Goal: Task Accomplishment & Management: Use online tool/utility

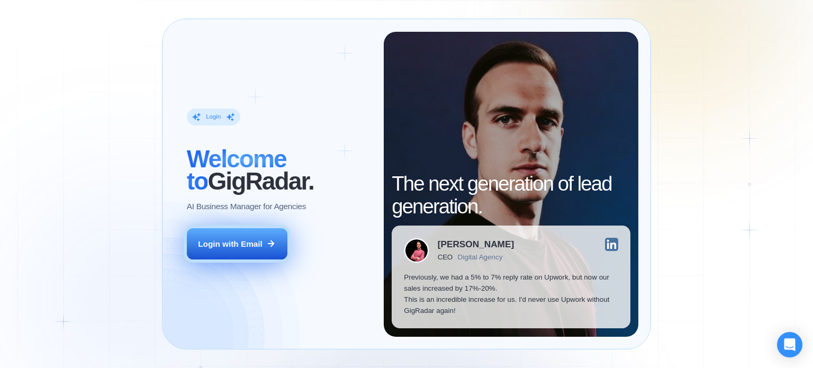
click at [258, 251] on button "Login with Email" at bounding box center [237, 244] width 101 height 32
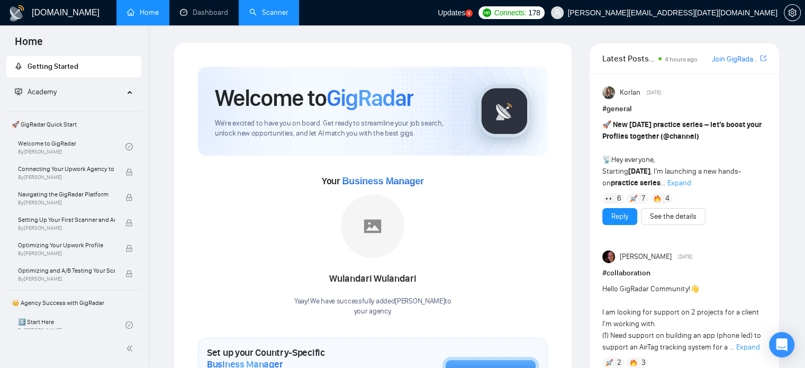
click at [258, 14] on link "Scanner" at bounding box center [268, 12] width 39 height 9
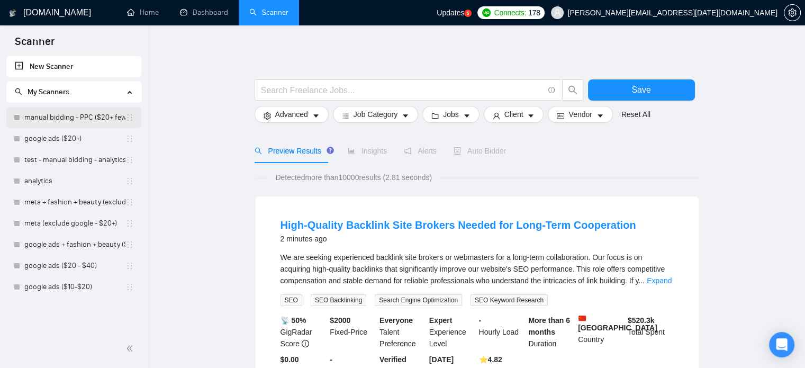
click at [60, 114] on link "manual bidding - PPC ($20+ few negatives + title search)" at bounding box center [74, 117] width 101 height 21
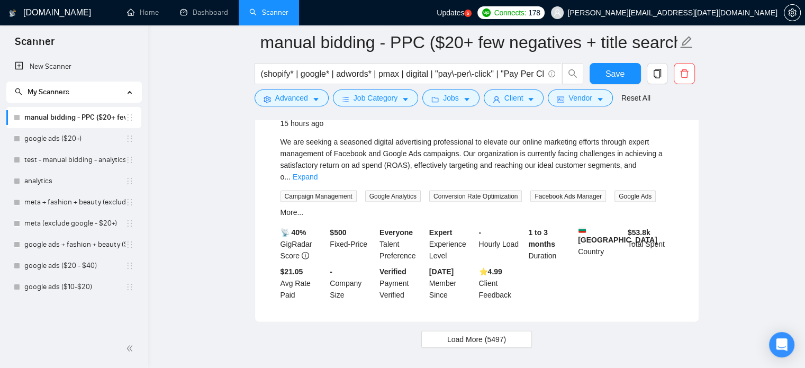
scroll to position [2337, 0]
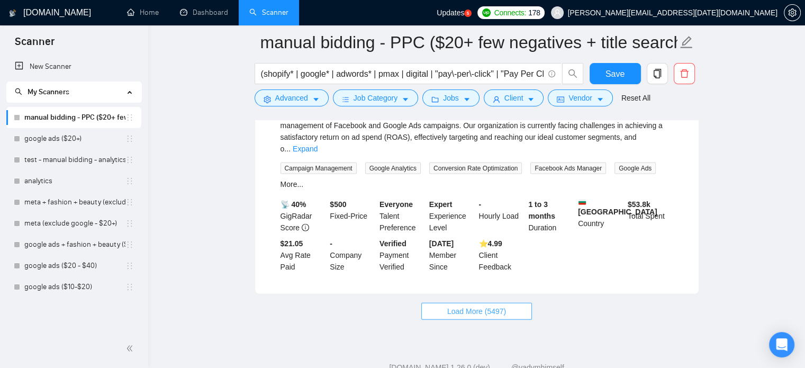
click at [404, 287] on span "Load More (5497)" at bounding box center [476, 311] width 59 height 12
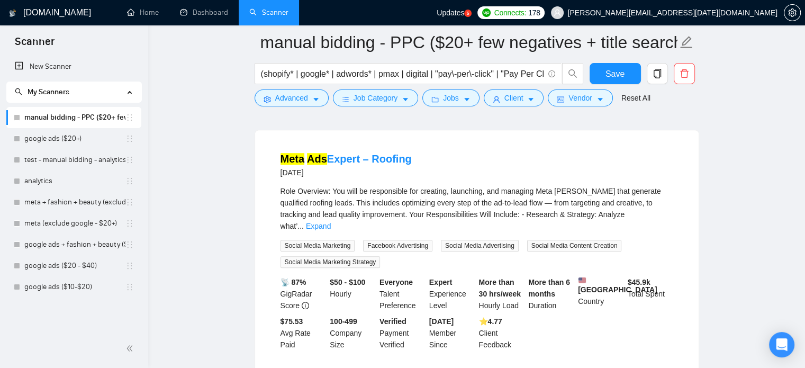
scroll to position [4748, 0]
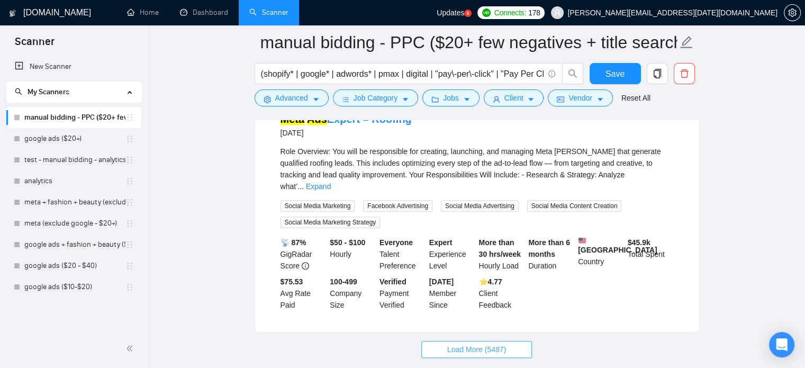
click at [404, 287] on span "Load More (5487)" at bounding box center [476, 349] width 59 height 12
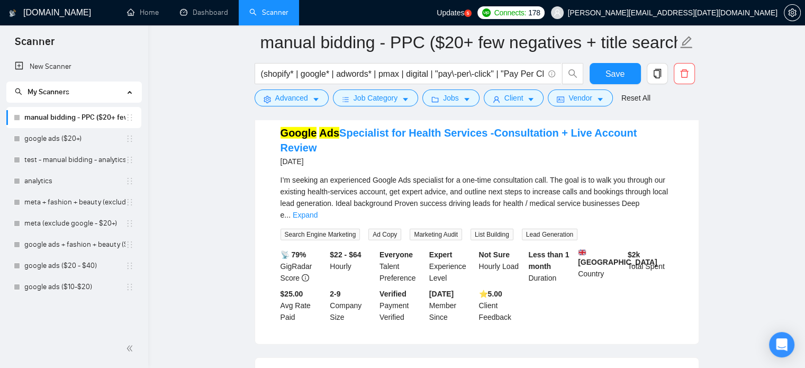
scroll to position [7111, 0]
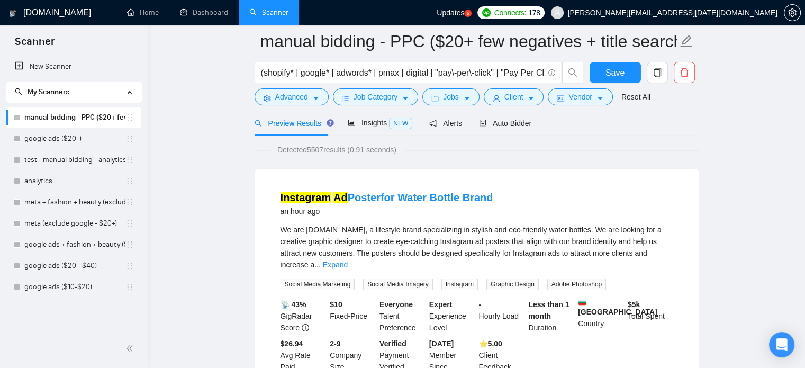
scroll to position [0, 0]
